Goal: Task Accomplishment & Management: Complete application form

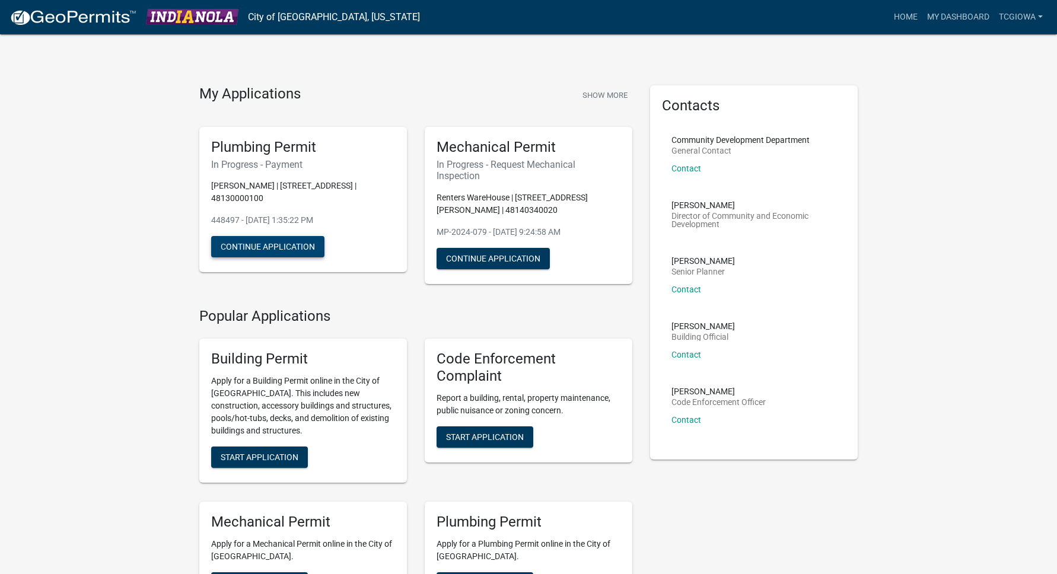
drag, startPoint x: 288, startPoint y: 241, endPoint x: 314, endPoint y: 256, distance: 30.8
click at [288, 241] on button "Continue Application" at bounding box center [267, 246] width 113 height 21
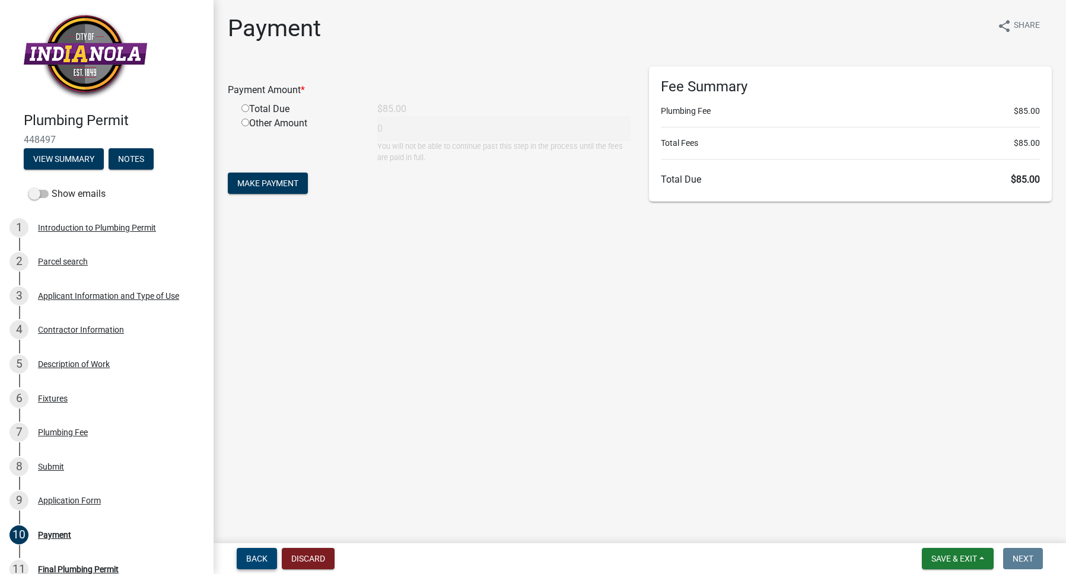
drag, startPoint x: 265, startPoint y: 553, endPoint x: 363, endPoint y: 531, distance: 100.3
click at [265, 552] on button "Back" at bounding box center [257, 558] width 40 height 21
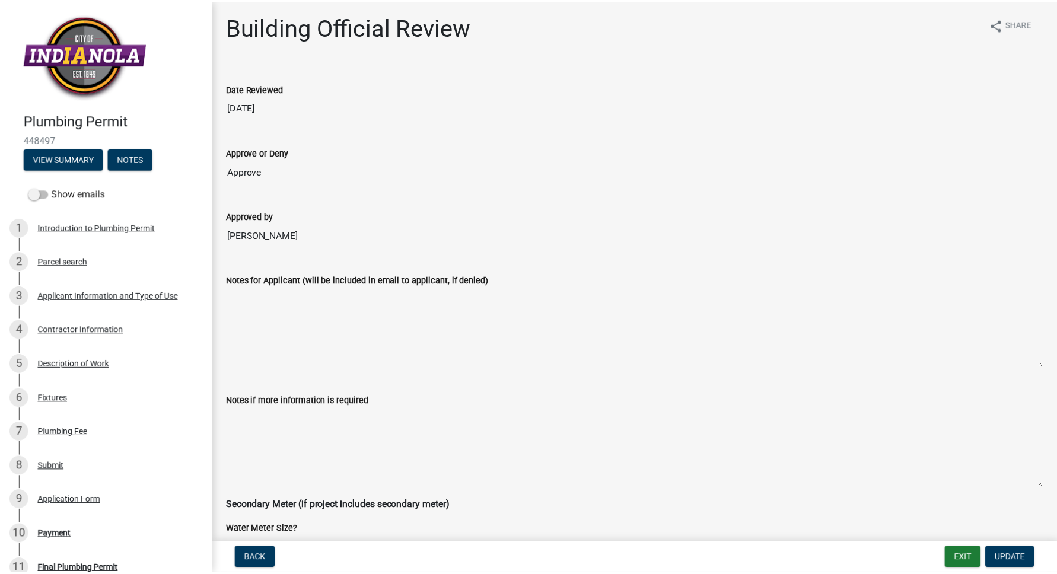
scroll to position [2, 0]
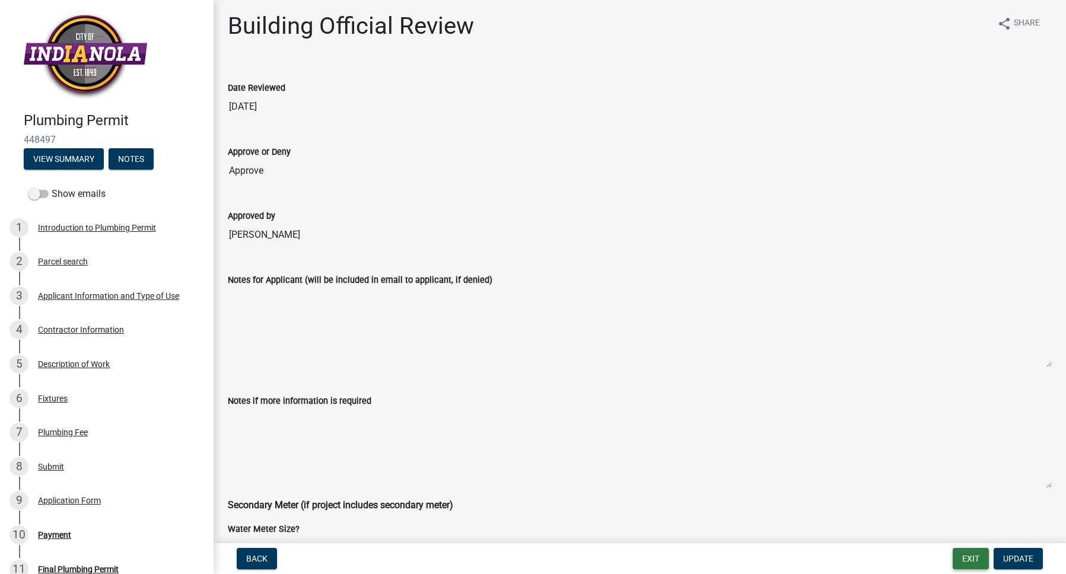
drag, startPoint x: 966, startPoint y: 554, endPoint x: 983, endPoint y: 560, distance: 18.2
click at [967, 555] on button "Exit" at bounding box center [971, 558] width 36 height 21
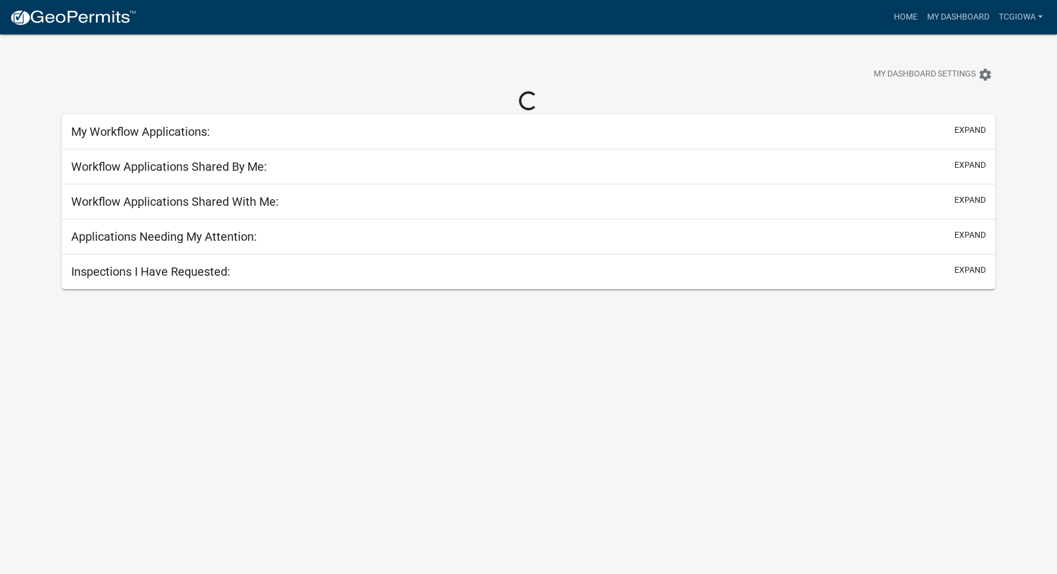
select select "3: 100"
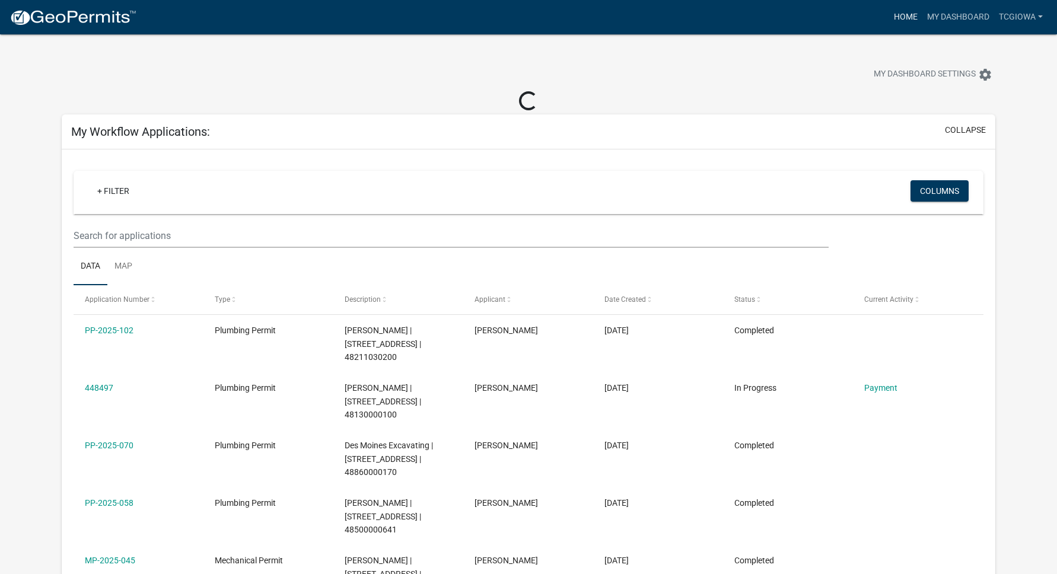
click at [907, 11] on link "Home" at bounding box center [905, 17] width 33 height 23
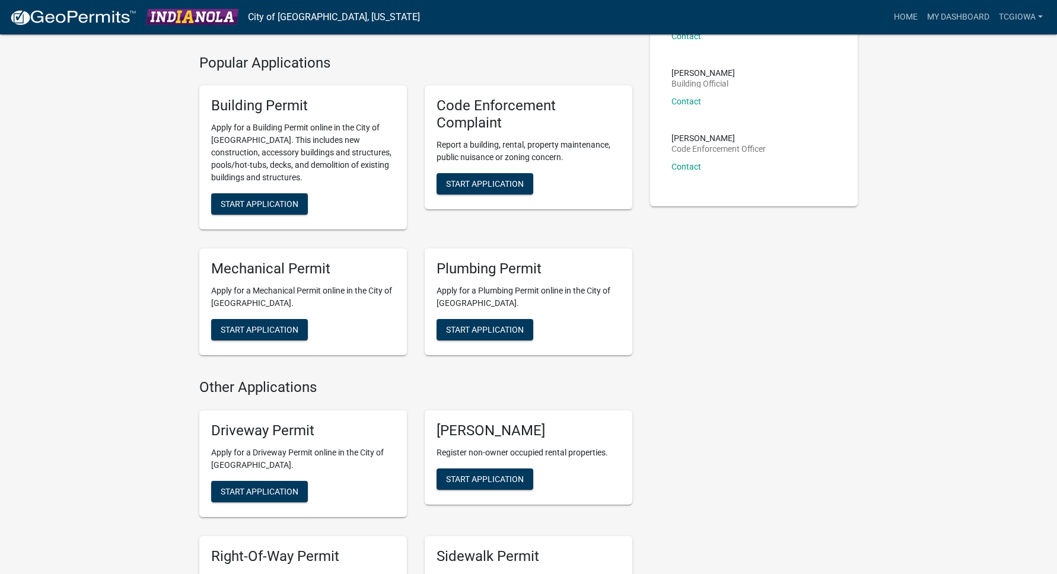
scroll to position [267, 0]
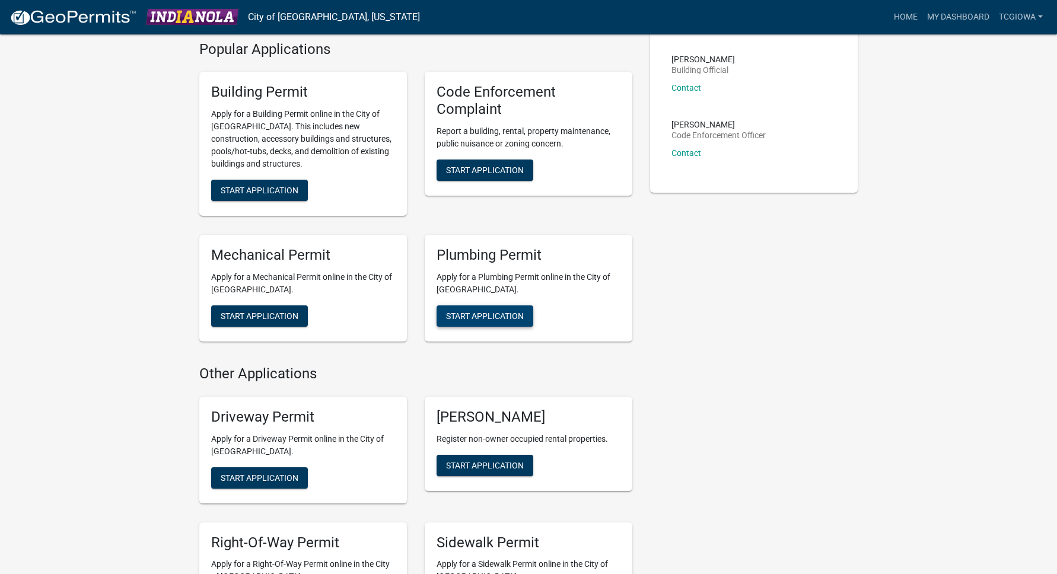
click at [484, 323] on button "Start Application" at bounding box center [485, 316] width 97 height 21
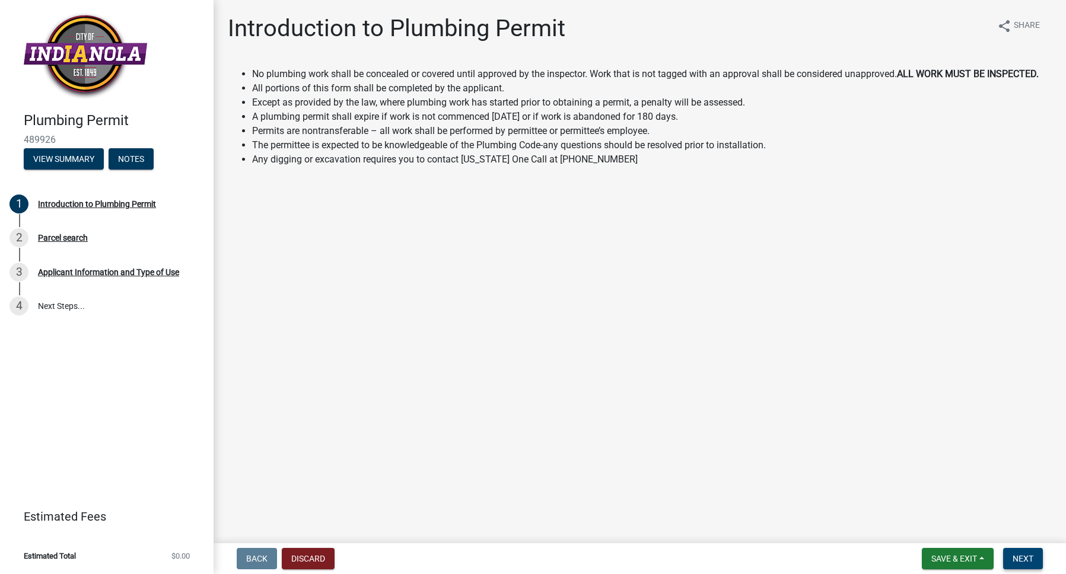
click at [1028, 560] on span "Next" at bounding box center [1023, 558] width 21 height 9
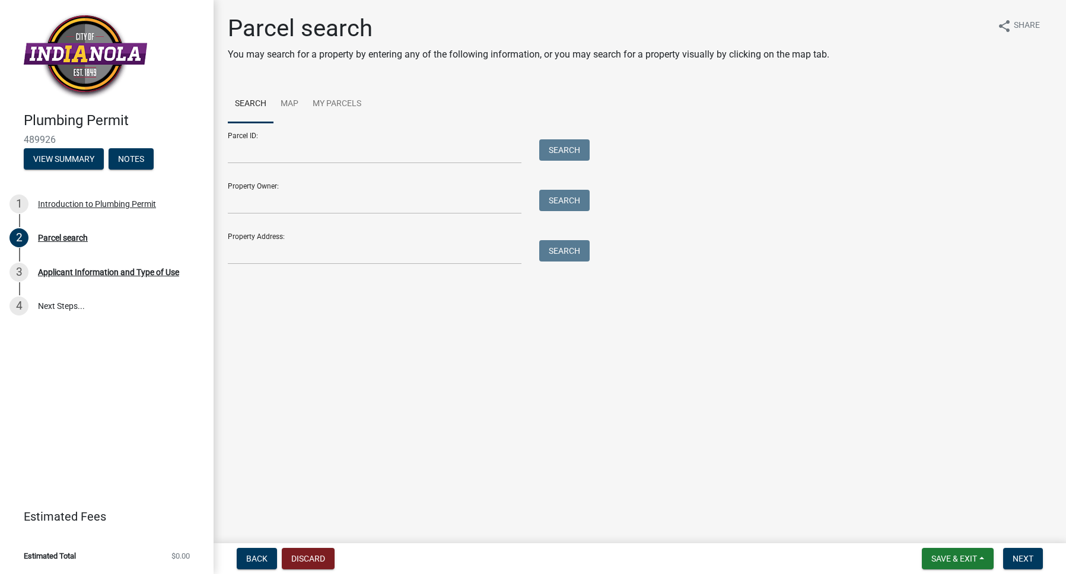
click at [341, 137] on div "Parcel ID: Search" at bounding box center [406, 143] width 356 height 41
click at [343, 146] on input "Parcel ID:" at bounding box center [375, 151] width 294 height 24
type input "[STREET_ADDRESS]"
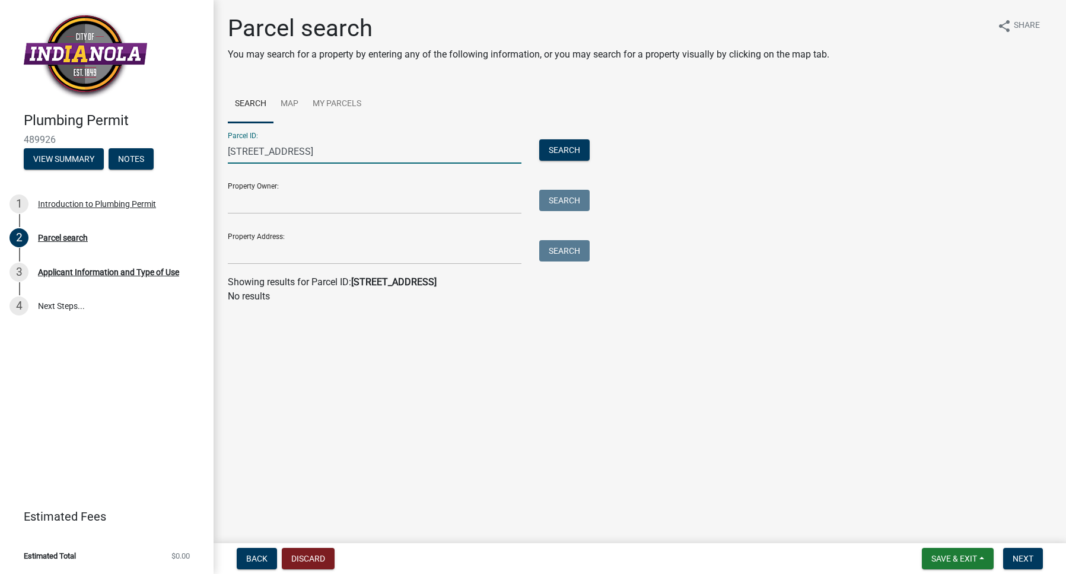
drag, startPoint x: 281, startPoint y: 152, endPoint x: 214, endPoint y: 149, distance: 67.1
click at [215, 149] on div "Parcel search You may search for a property by entering any of the following in…" at bounding box center [640, 164] width 852 height 300
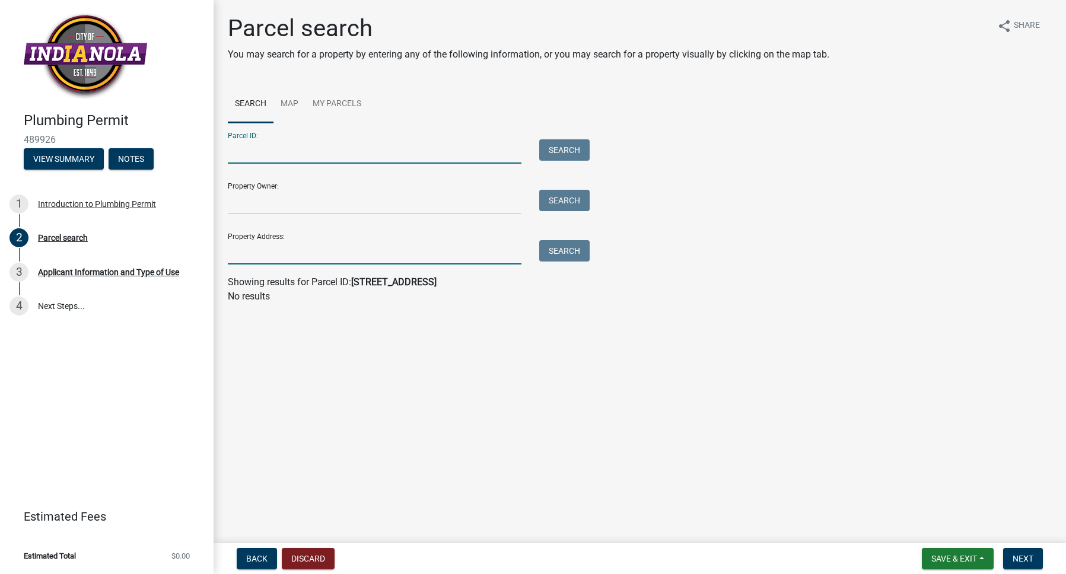
click at [291, 255] on input "Property Address:" at bounding box center [375, 252] width 294 height 24
paste input "[STREET_ADDRESS]"
type input "[STREET_ADDRESS]"
click at [580, 251] on button "Search" at bounding box center [564, 250] width 50 height 21
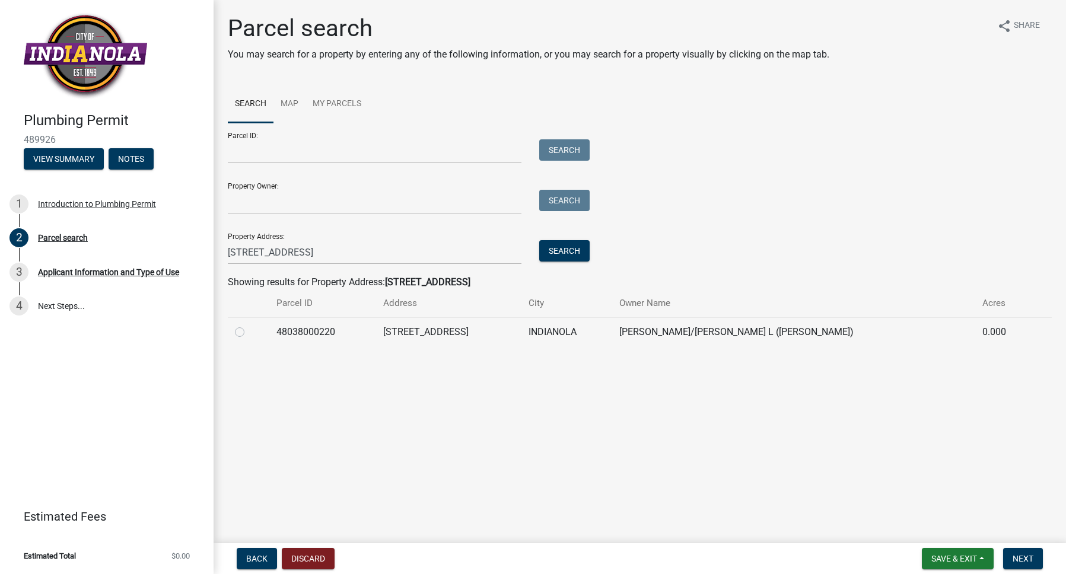
click at [312, 331] on td "48038000220" at bounding box center [322, 331] width 107 height 29
click at [250, 332] on div at bounding box center [248, 332] width 27 height 14
click at [249, 325] on label at bounding box center [249, 325] width 0 height 0
click at [249, 332] on input "radio" at bounding box center [253, 329] width 8 height 8
radio input "true"
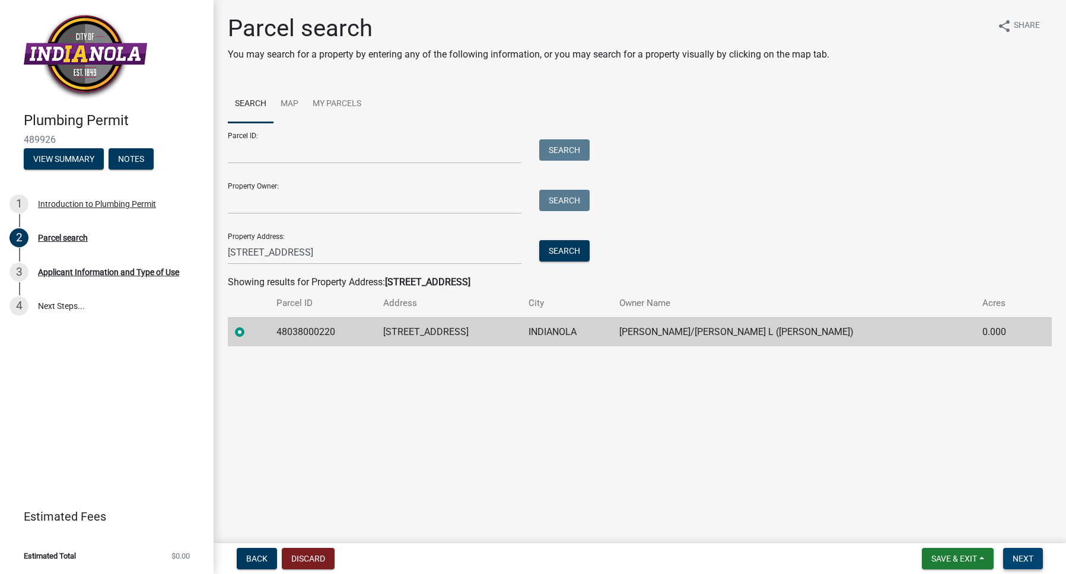
click at [1025, 558] on span "Next" at bounding box center [1023, 558] width 21 height 9
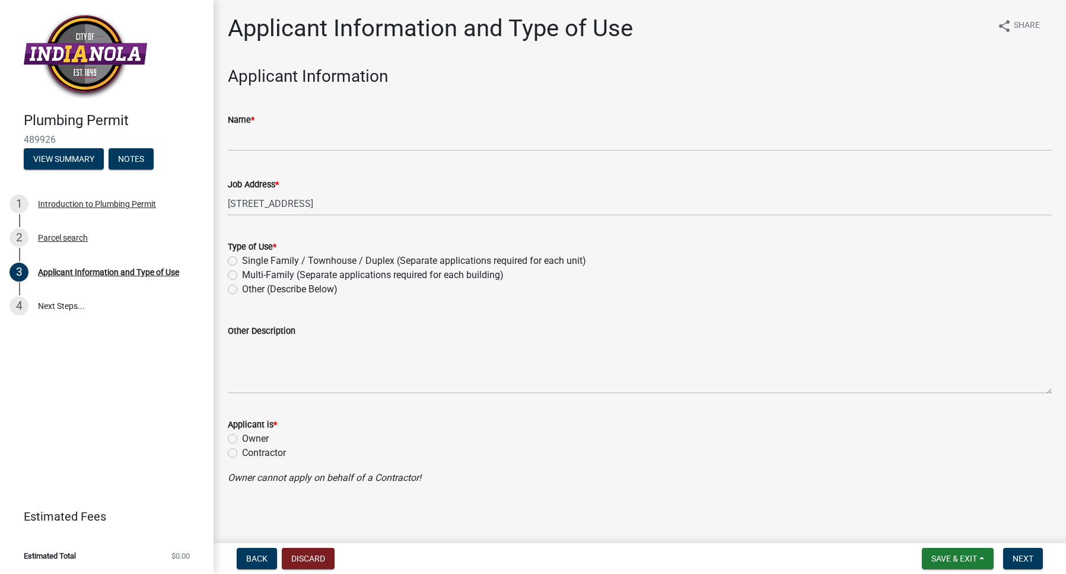
drag, startPoint x: 280, startPoint y: 257, endPoint x: 320, endPoint y: 286, distance: 49.7
click at [280, 257] on label "Single Family / Townhouse / Duplex (Separate applications required for each uni…" at bounding box center [414, 261] width 344 height 14
click at [250, 257] on input "Single Family / Townhouse / Duplex (Separate applications required for each uni…" at bounding box center [246, 258] width 8 height 8
radio input "true"
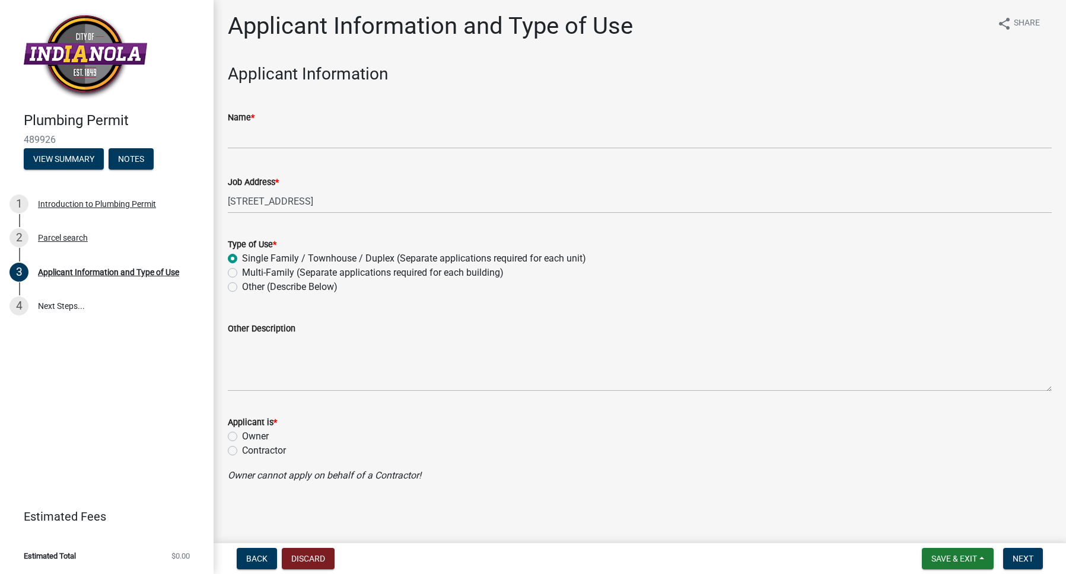
click at [256, 449] on label "Contractor" at bounding box center [264, 451] width 44 height 14
click at [250, 449] on input "Contractor" at bounding box center [246, 448] width 8 height 8
radio input "true"
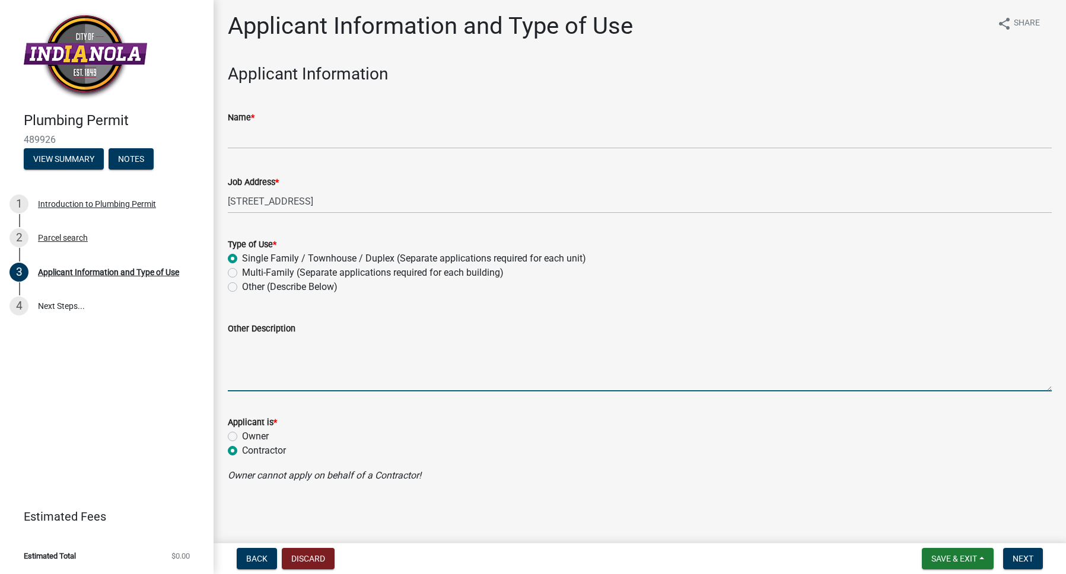
click at [360, 363] on textarea "Other Description" at bounding box center [640, 364] width 824 height 56
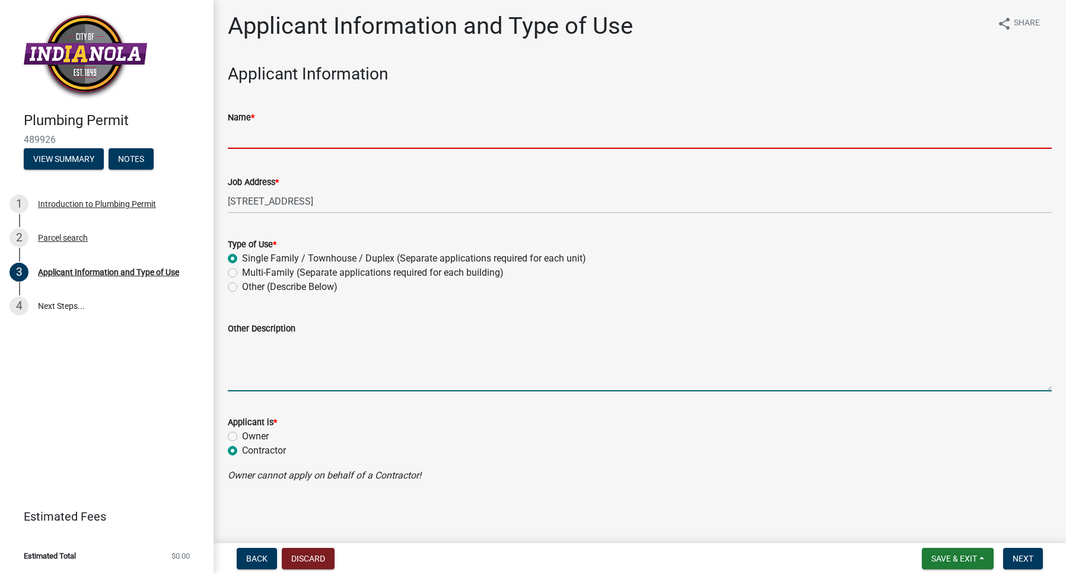
click at [290, 133] on input "Name *" at bounding box center [640, 137] width 824 height 24
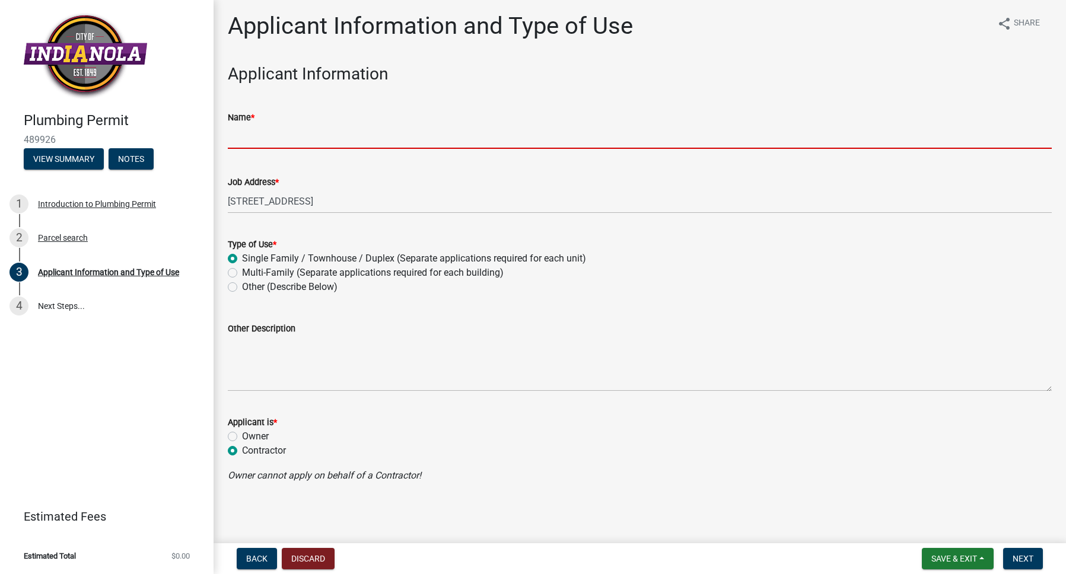
type input "[PERSON_NAME]"
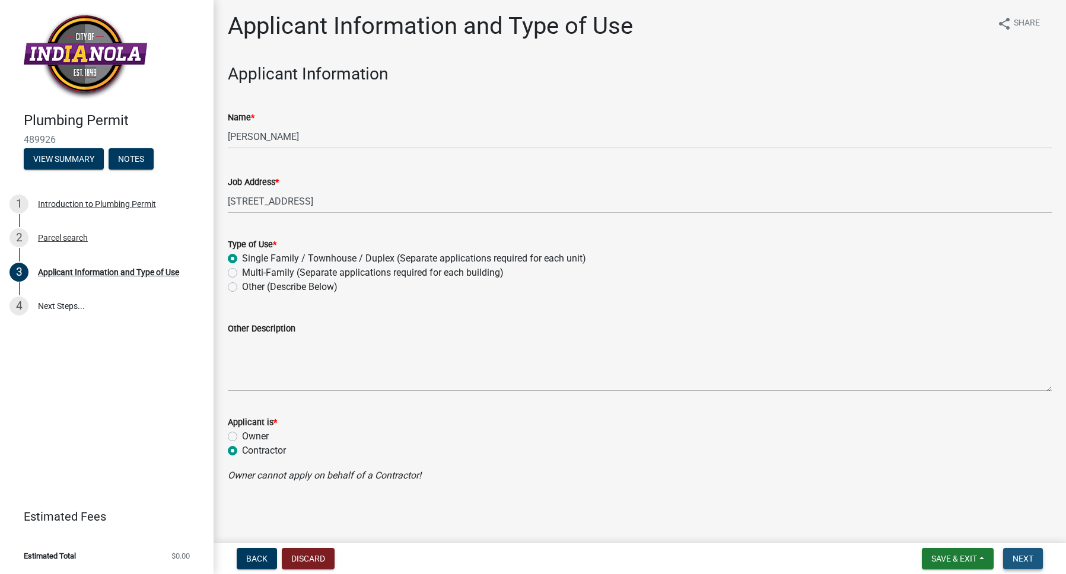
click at [1028, 555] on span "Next" at bounding box center [1023, 558] width 21 height 9
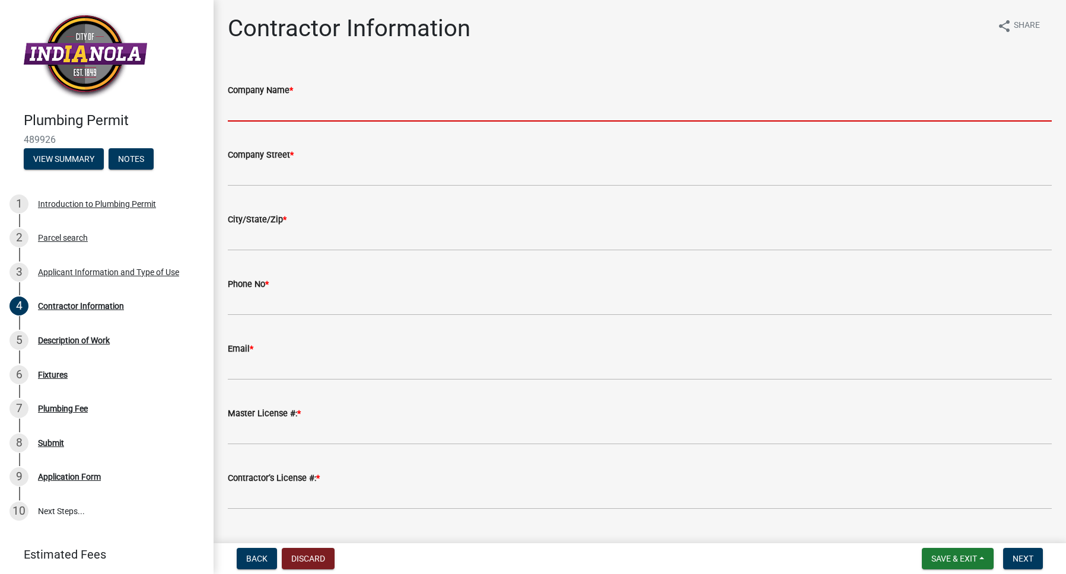
click at [287, 106] on input "Company Name *" at bounding box center [640, 109] width 824 height 24
type input "Des Moines Excavating LLC Dba Total Comfort Group & Zippy Drian"
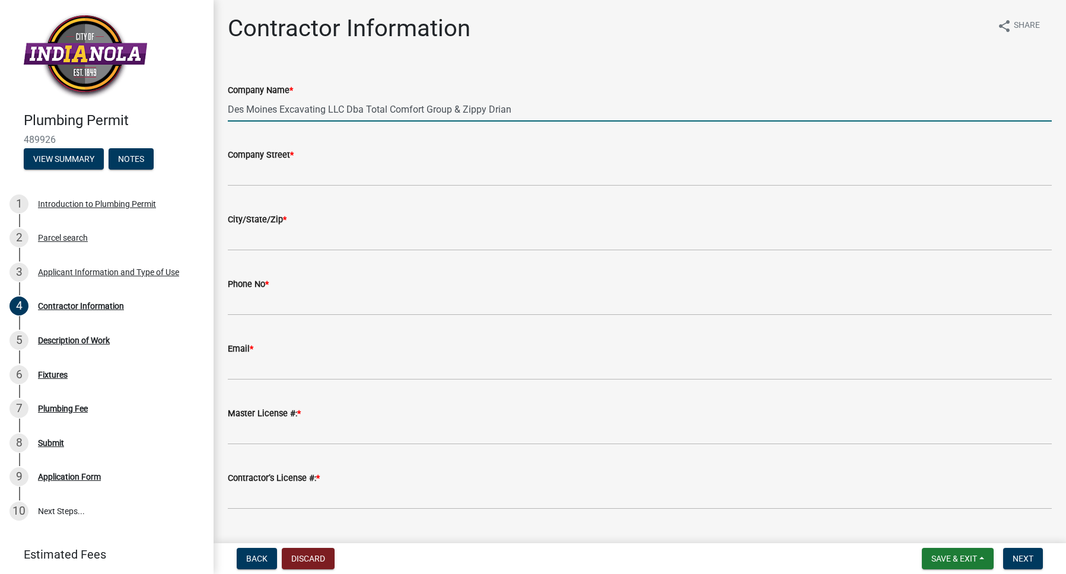
click at [306, 186] on wm-data-entity-input "Company Street *" at bounding box center [640, 163] width 824 height 65
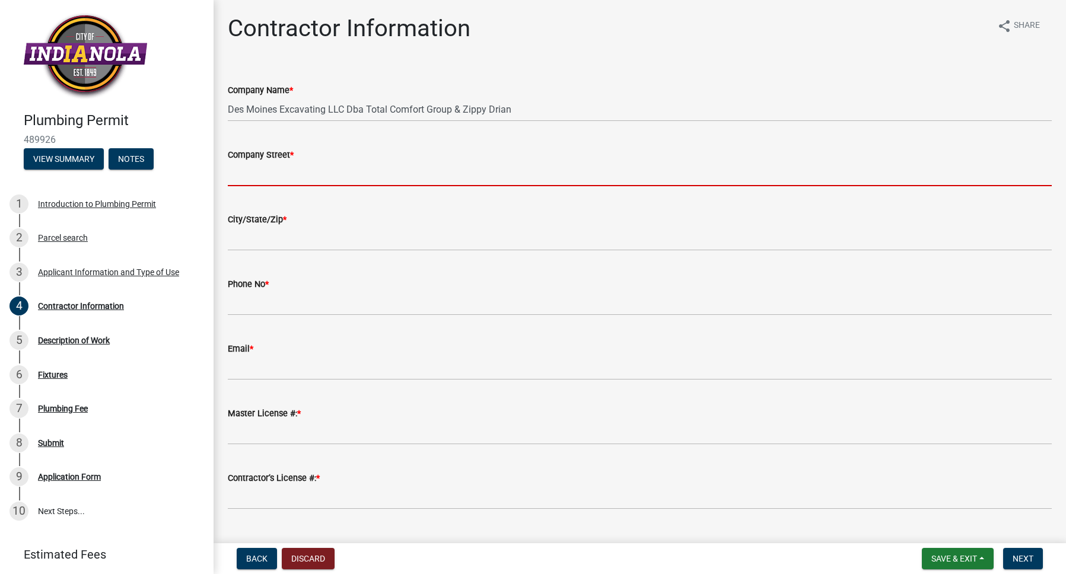
click at [298, 166] on input "Company Street *" at bounding box center [640, 174] width 824 height 24
type input "30033 Zippy Dr"
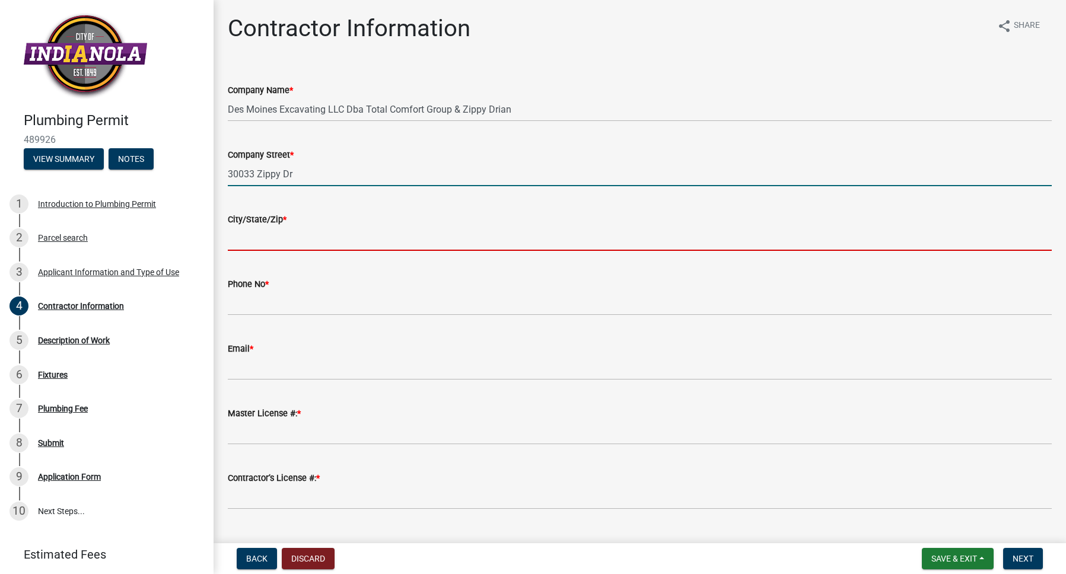
type input "[GEOGRAPHIC_DATA]"
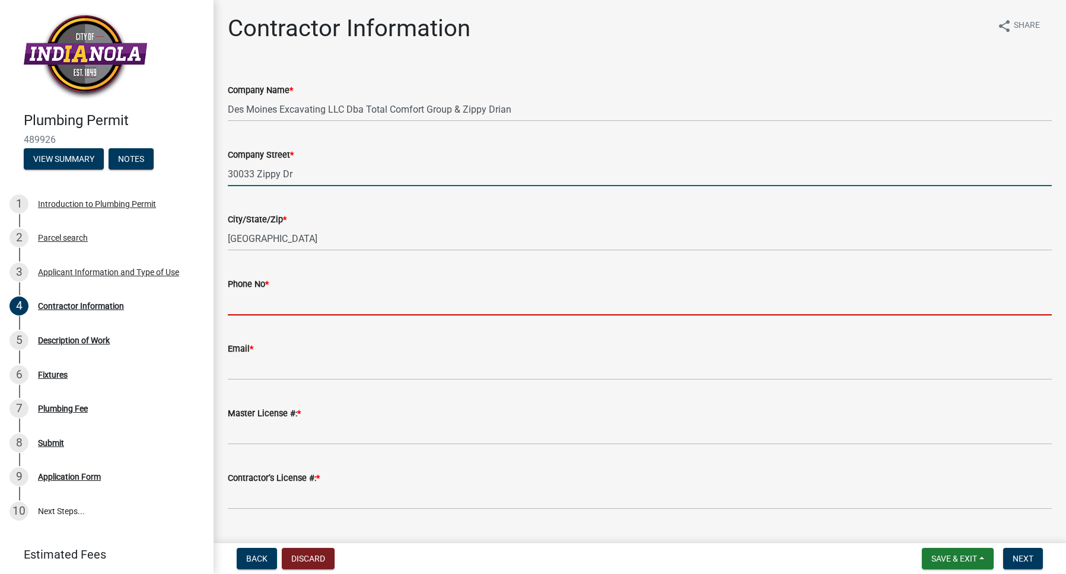
click at [284, 303] on input "Phone No *" at bounding box center [640, 303] width 824 height 24
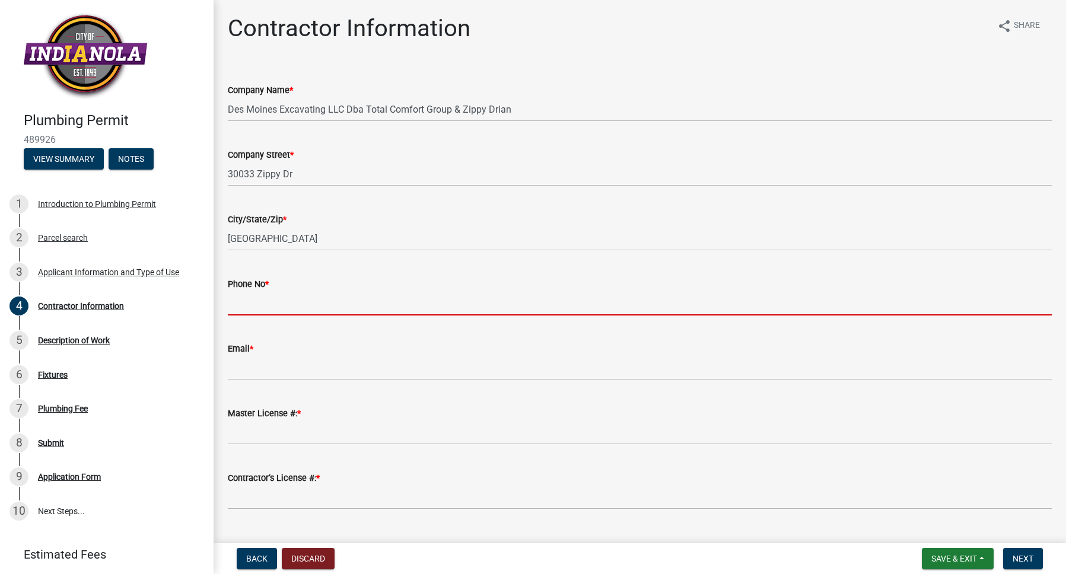
type input "[PHONE_NUMBER]"
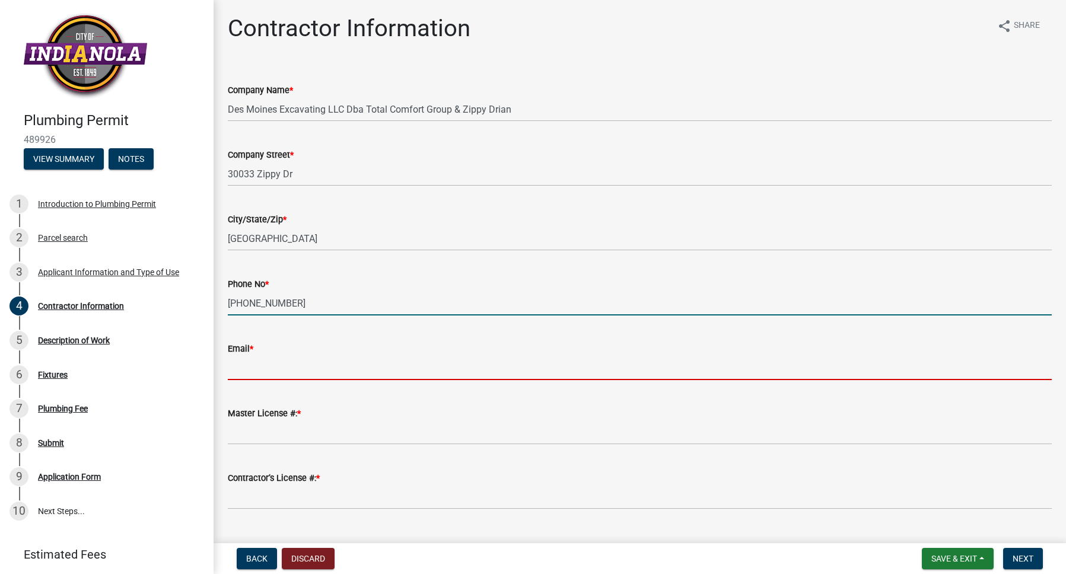
click at [297, 372] on input "Email *" at bounding box center [640, 368] width 824 height 24
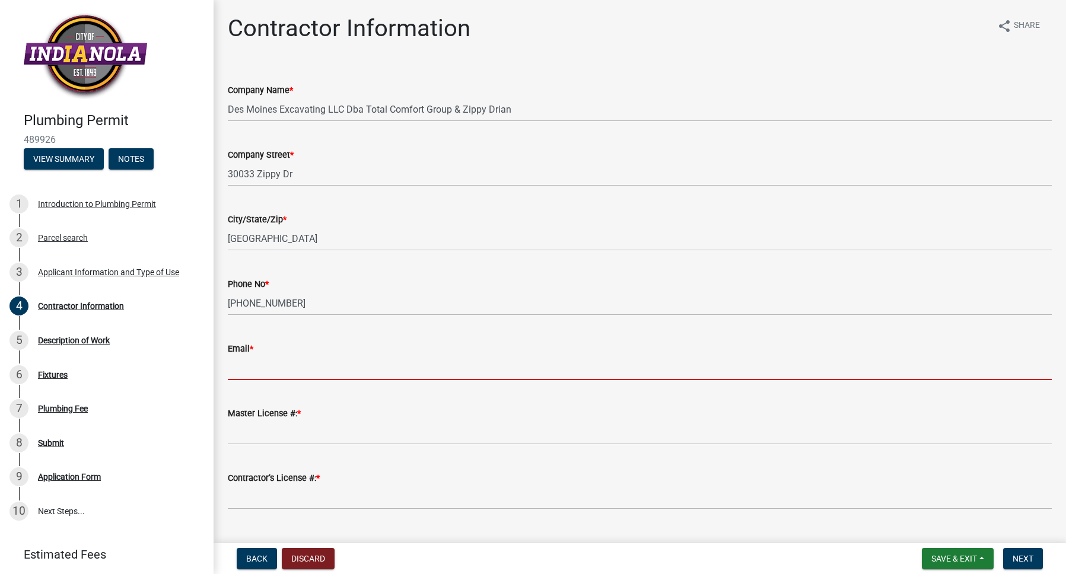
type input "[EMAIL_ADDRESS][DOMAIN_NAME]"
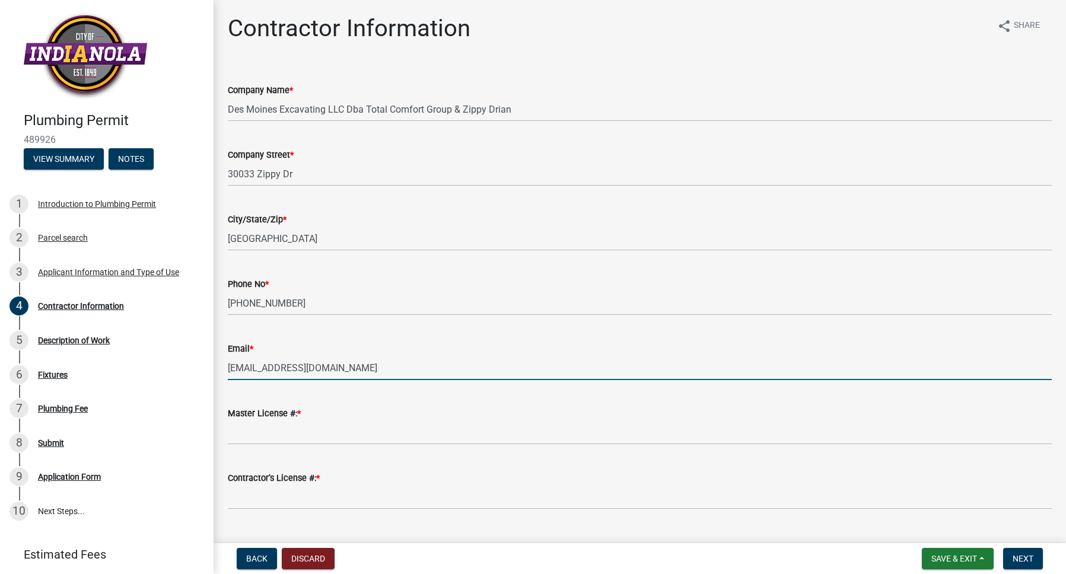
scroll to position [27, 0]
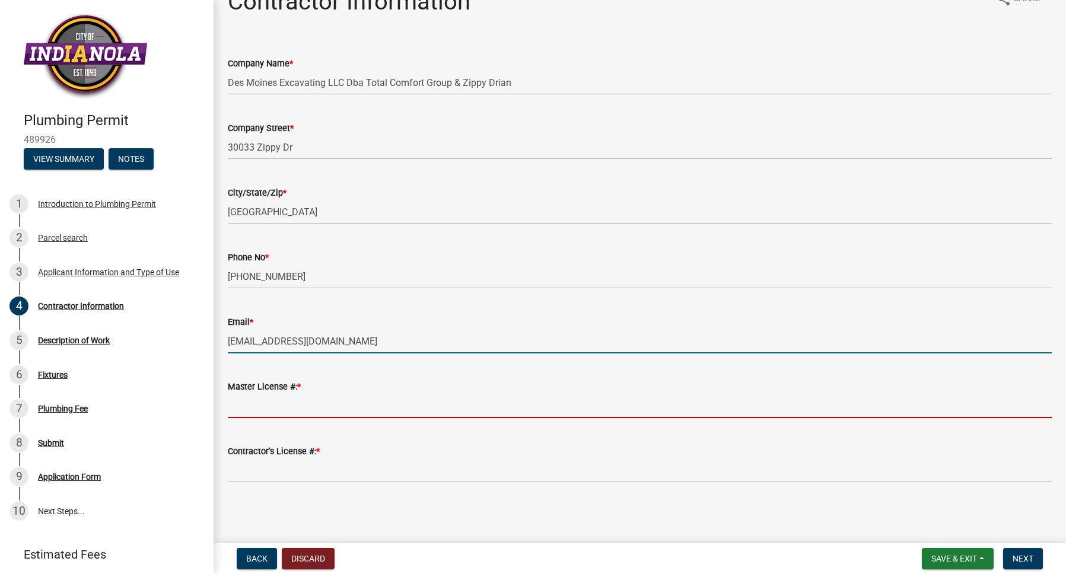
click at [302, 412] on input "Master License #: *" at bounding box center [640, 406] width 824 height 24
type input "2693"
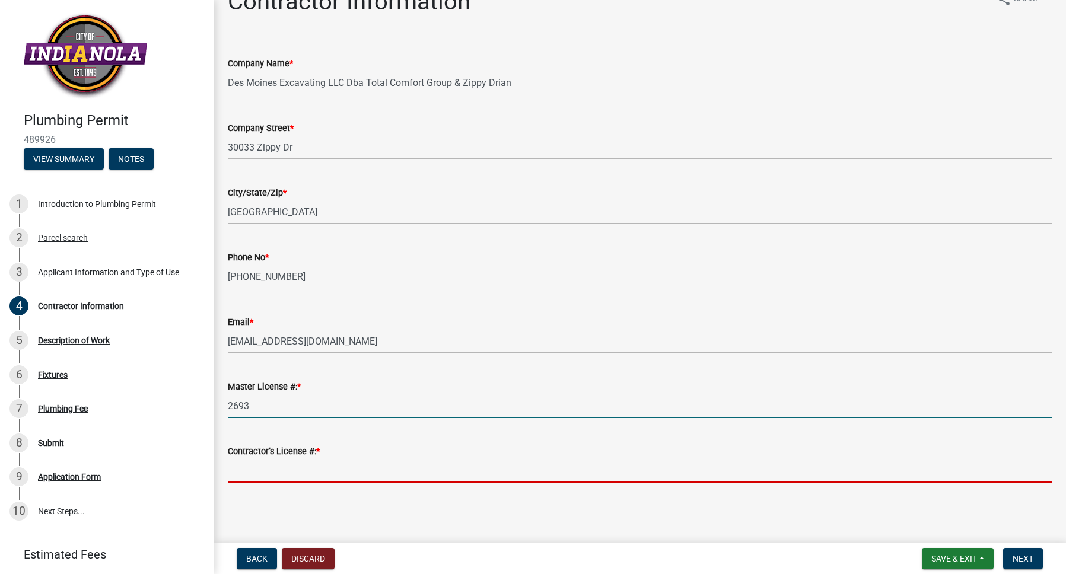
click at [297, 463] on input "Contractor’s License #: *" at bounding box center [640, 471] width 824 height 24
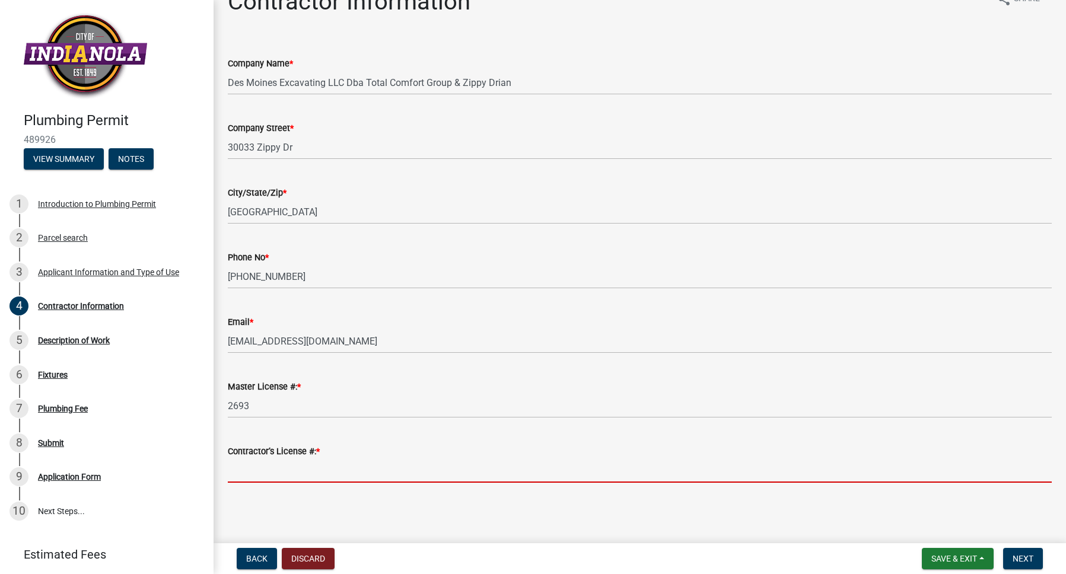
type input "52231-CL"
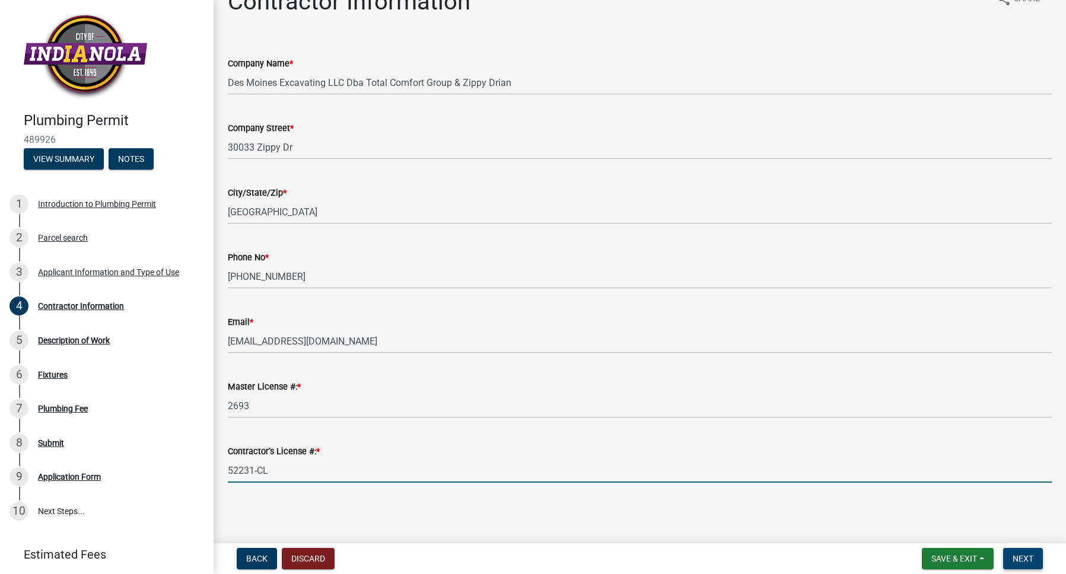
click at [1025, 562] on span "Next" at bounding box center [1023, 558] width 21 height 9
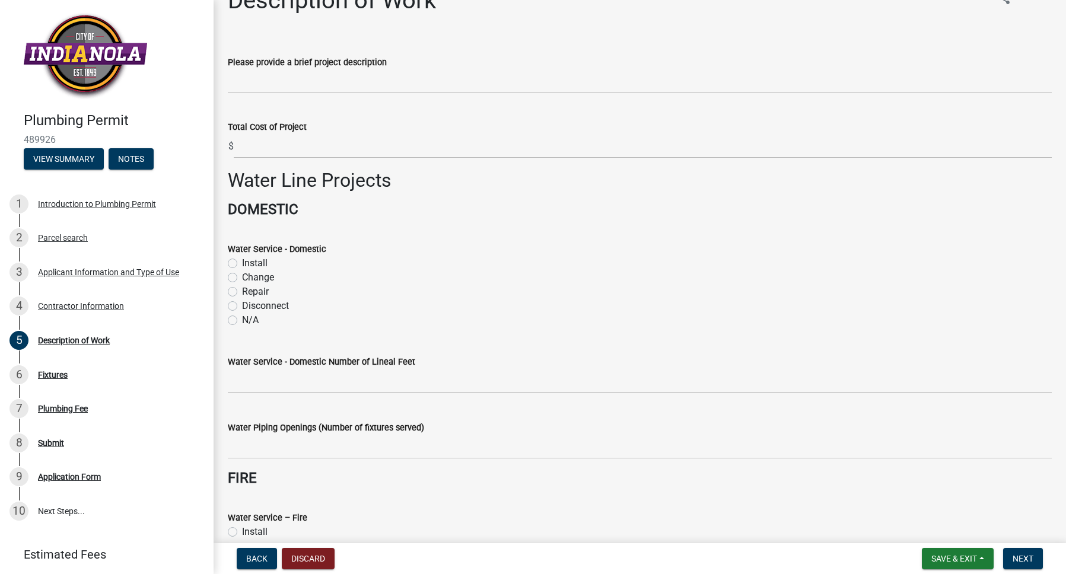
scroll to position [84, 0]
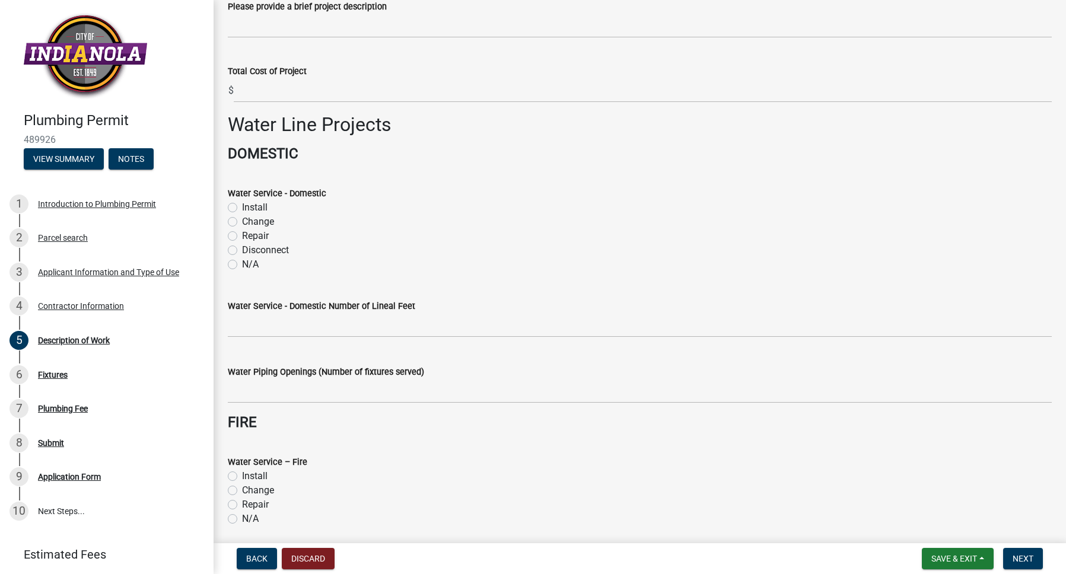
click at [257, 235] on label "Repair" at bounding box center [255, 236] width 27 height 14
click at [250, 235] on input "Repair" at bounding box center [246, 233] width 8 height 8
radio input "true"
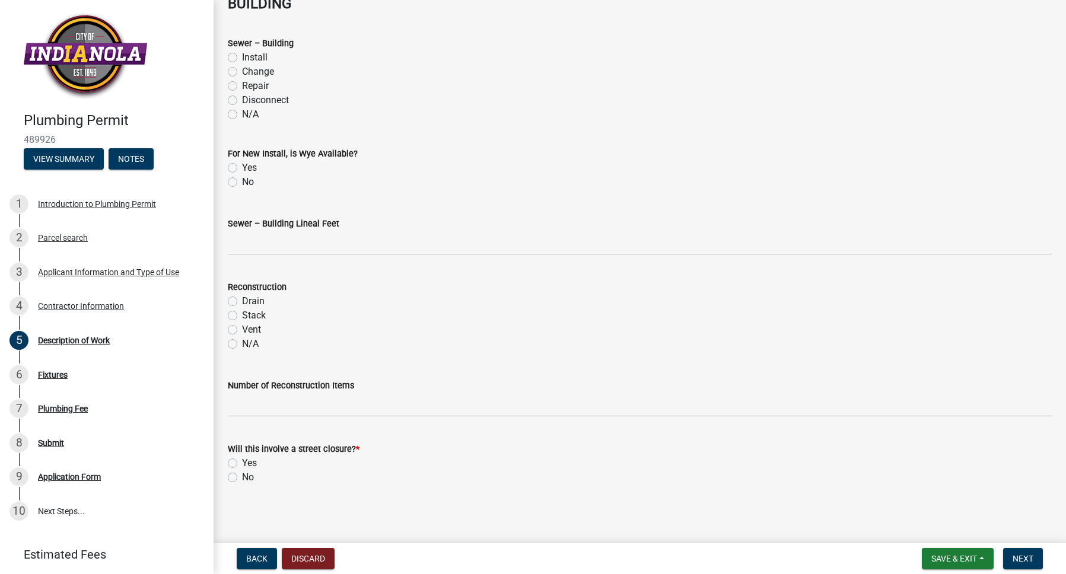
scroll to position [1192, 0]
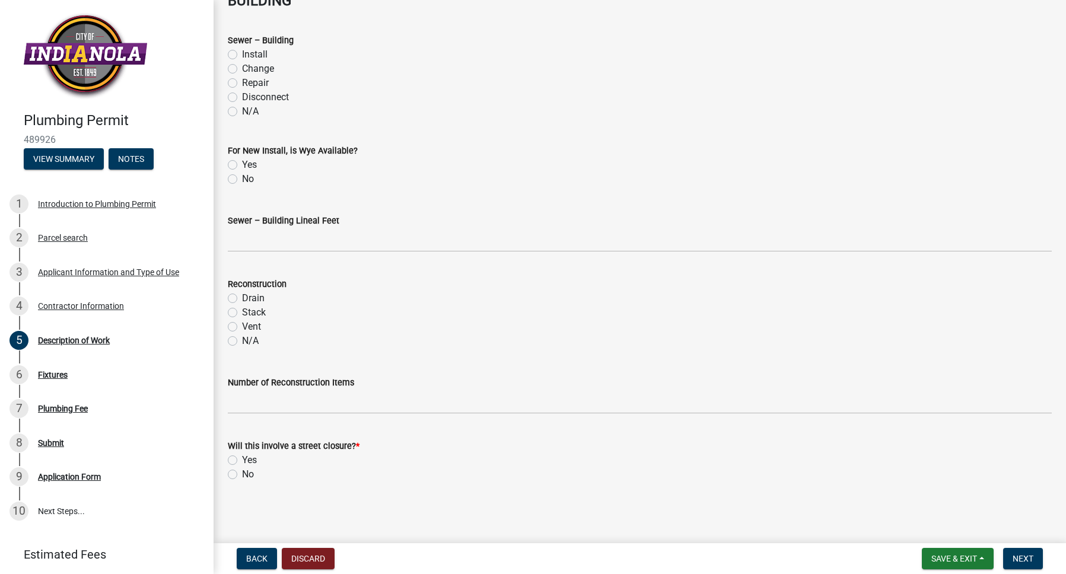
click at [247, 475] on label "No" at bounding box center [248, 474] width 12 height 14
click at [247, 475] on input "No" at bounding box center [246, 471] width 8 height 8
radio input "true"
click at [1031, 558] on span "Next" at bounding box center [1023, 558] width 21 height 9
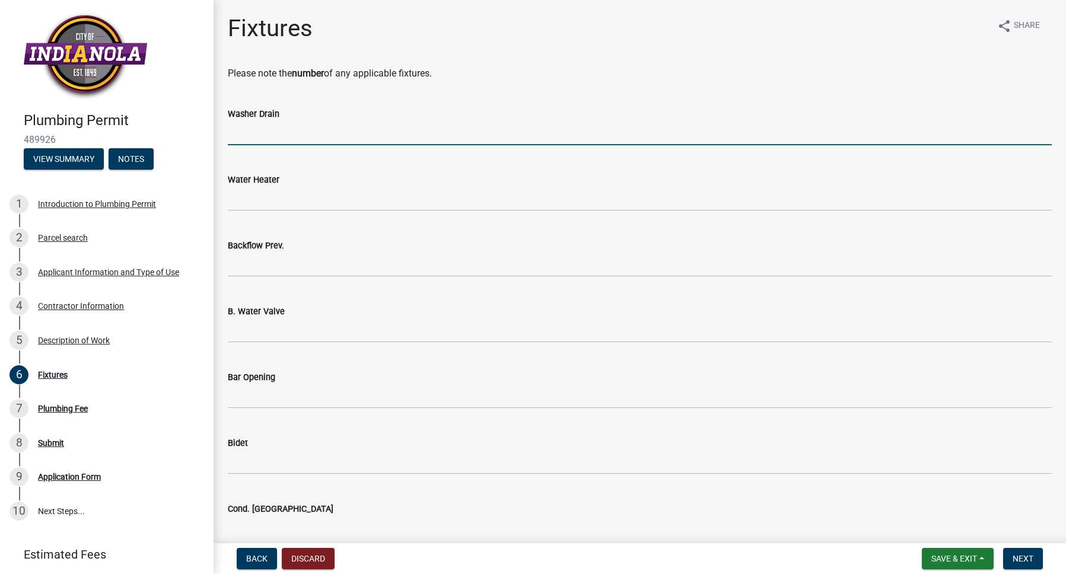
click at [309, 136] on input "text" at bounding box center [640, 133] width 824 height 24
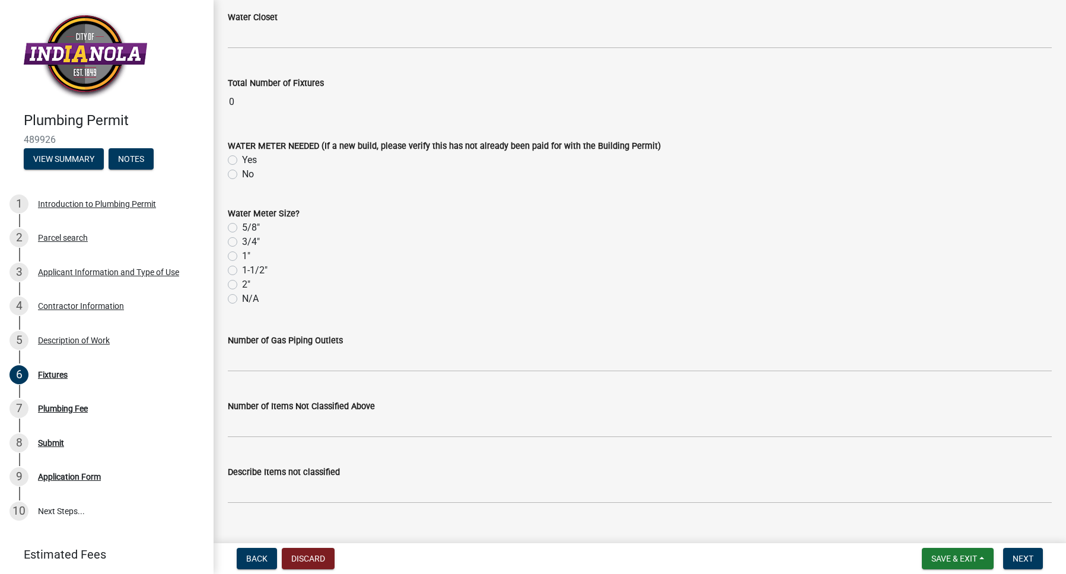
scroll to position [1895, 0]
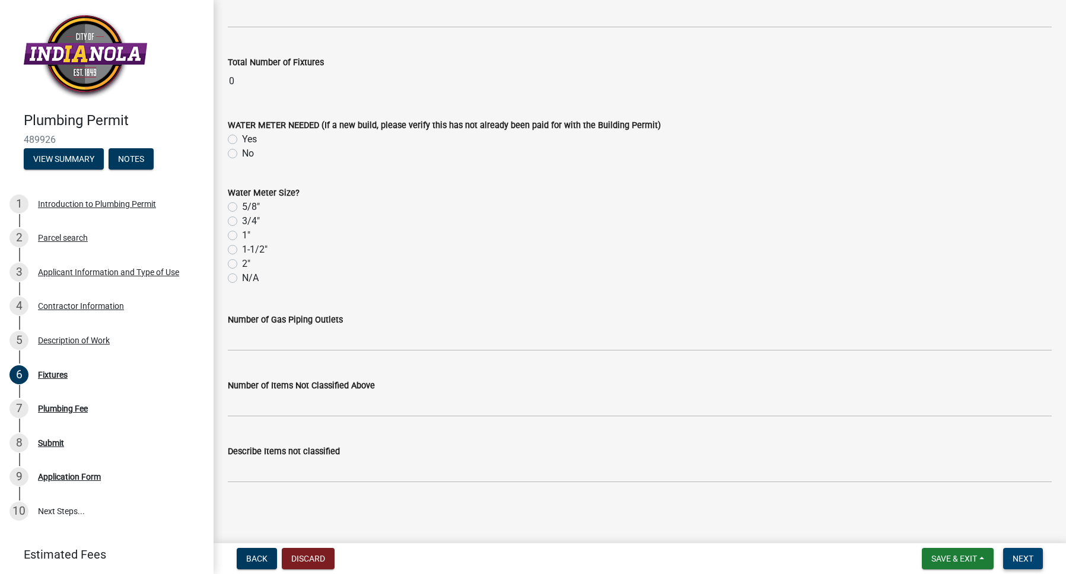
click at [1038, 561] on button "Next" at bounding box center [1023, 558] width 40 height 21
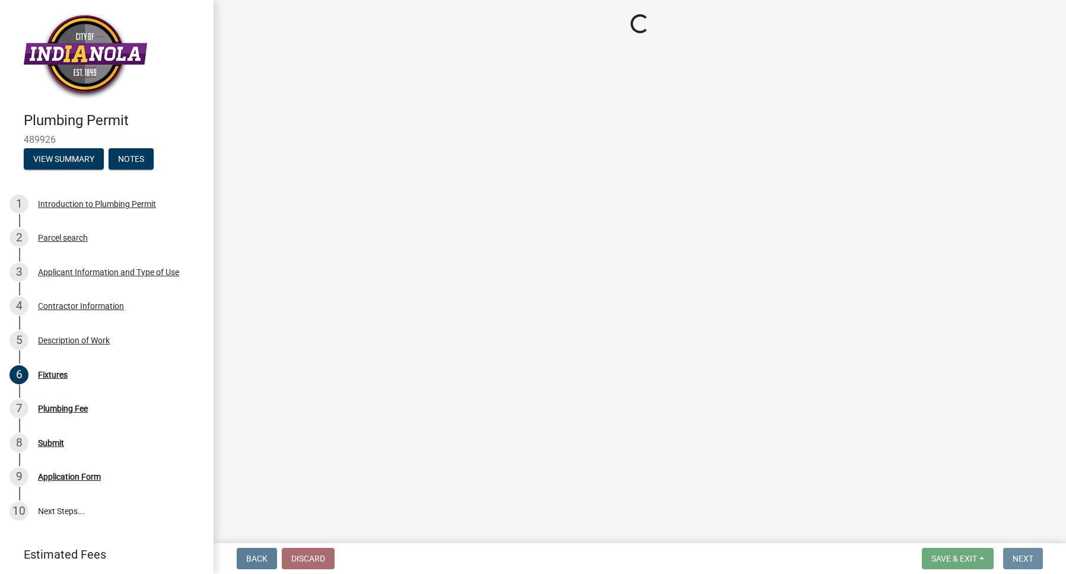
scroll to position [0, 0]
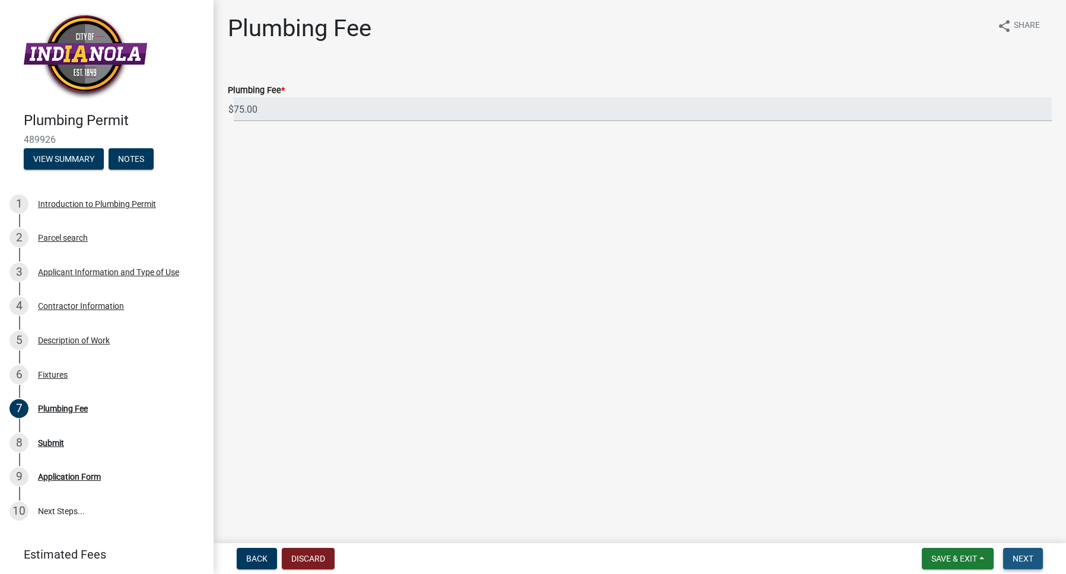
click at [1038, 561] on button "Next" at bounding box center [1023, 558] width 40 height 21
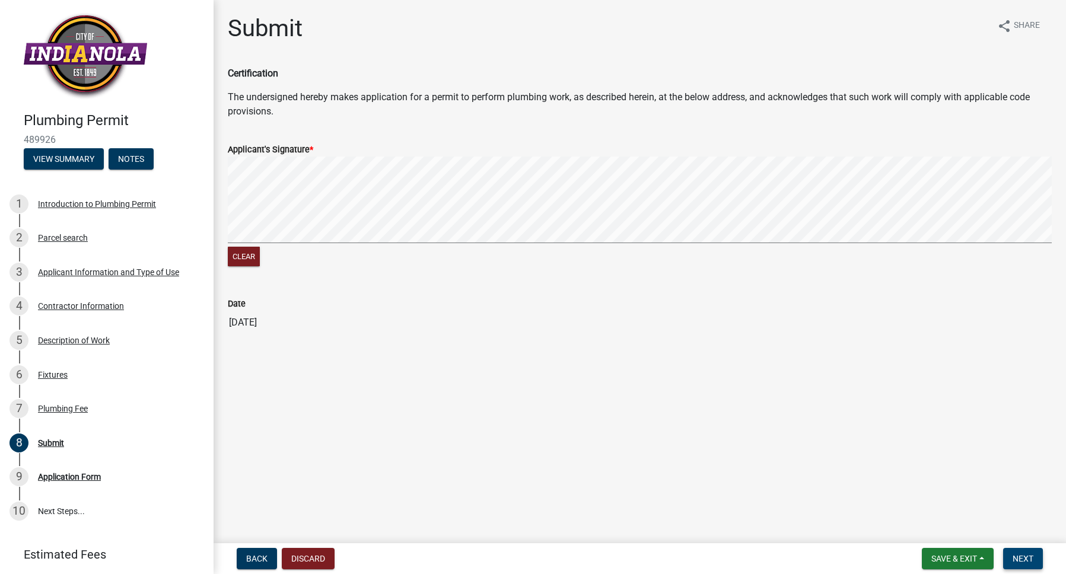
click at [1023, 549] on button "Next" at bounding box center [1023, 558] width 40 height 21
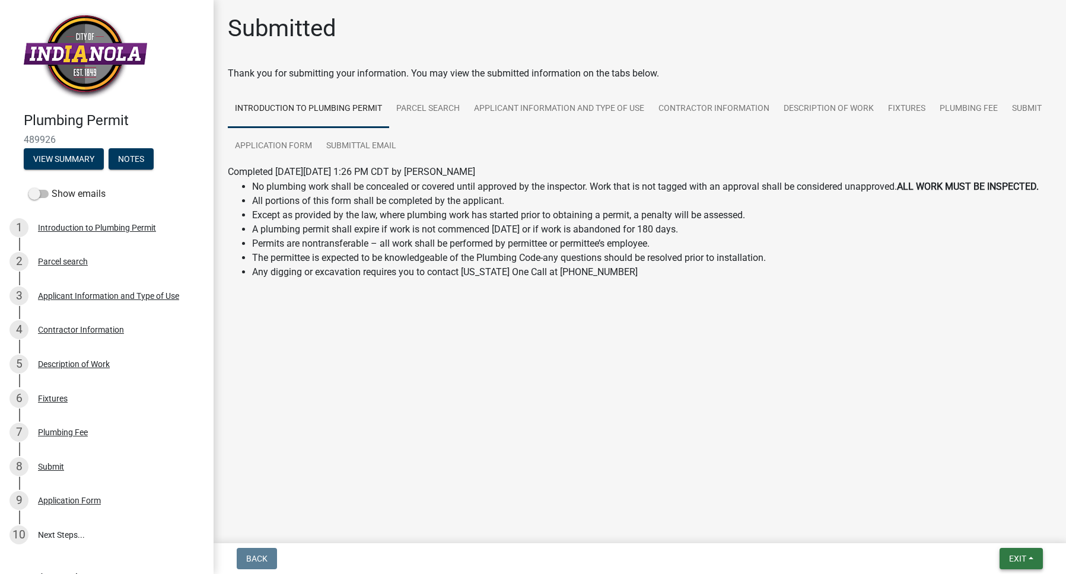
click at [1019, 559] on span "Exit" at bounding box center [1017, 558] width 17 height 9
